Goal: Task Accomplishment & Management: Complete application form

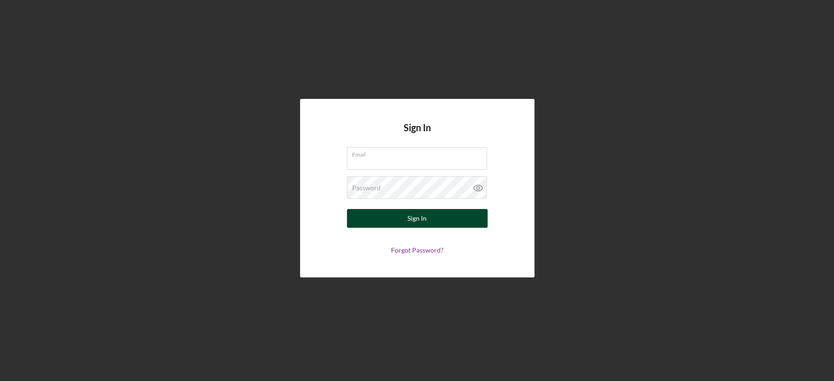
type input "[EMAIL_ADDRESS][DOMAIN_NAME]"
click at [415, 217] on div "Sign In" at bounding box center [417, 218] width 19 height 19
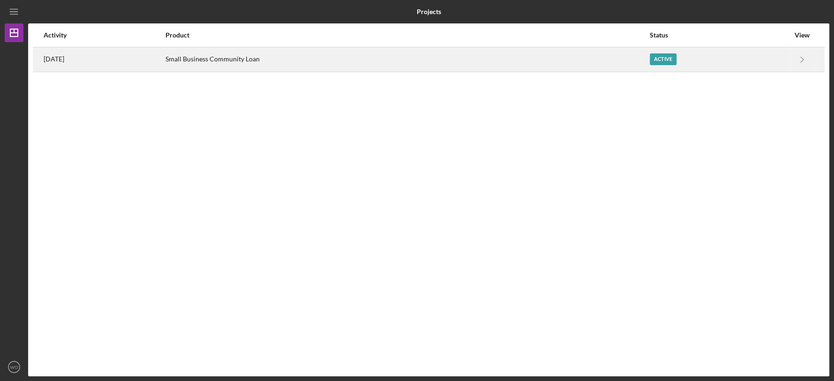
click at [432, 56] on div "Small Business Community Loan" at bounding box center [408, 59] width 484 height 23
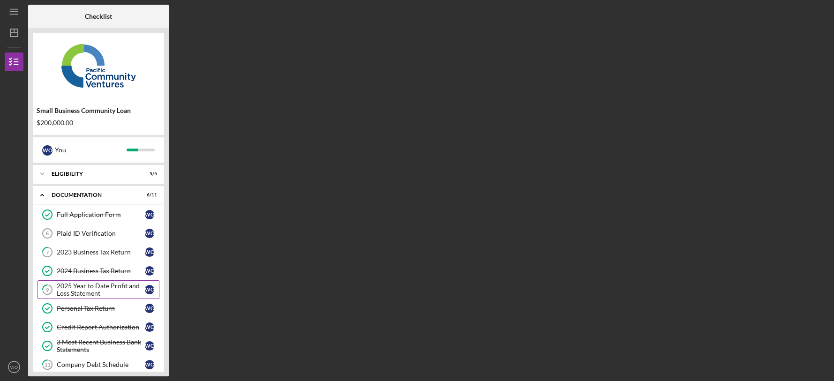
click at [96, 287] on div "2025 Year to Date Profit and Loss Statement" at bounding box center [101, 289] width 88 height 15
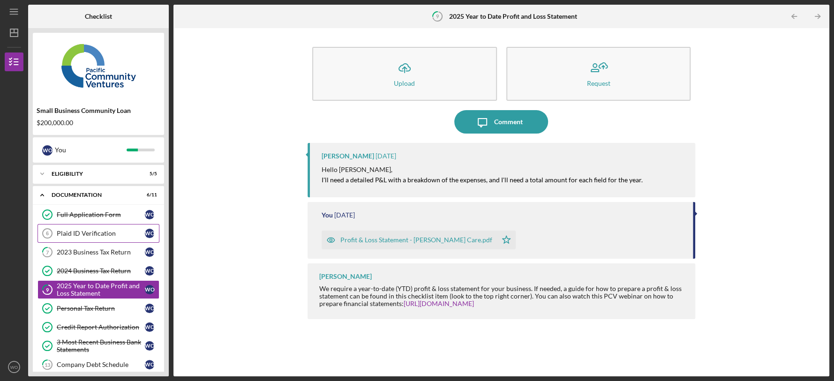
click at [84, 231] on div "Plaid ID Verification" at bounding box center [101, 234] width 88 height 8
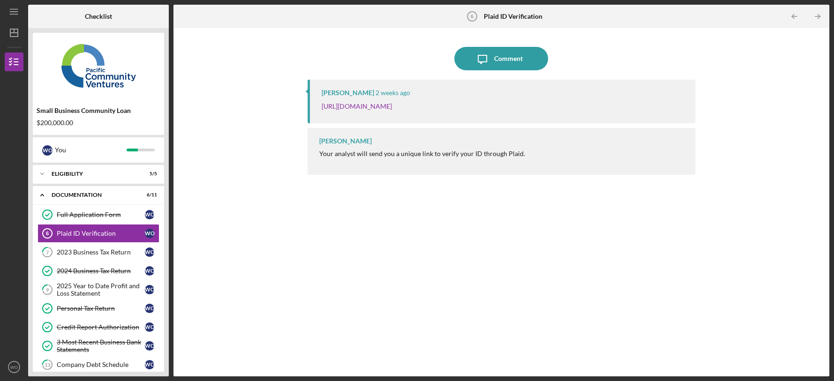
drag, startPoint x: 630, startPoint y: 103, endPoint x: 267, endPoint y: 100, distance: 363.5
click at [267, 100] on div "Icon/Message Comment [PERSON_NAME] [DATE] [URL][DOMAIN_NAME] [PERSON_NAME] Your…" at bounding box center [501, 202] width 647 height 339
copy link "[URL][DOMAIN_NAME]"
